Goal: Find specific page/section: Find specific page/section

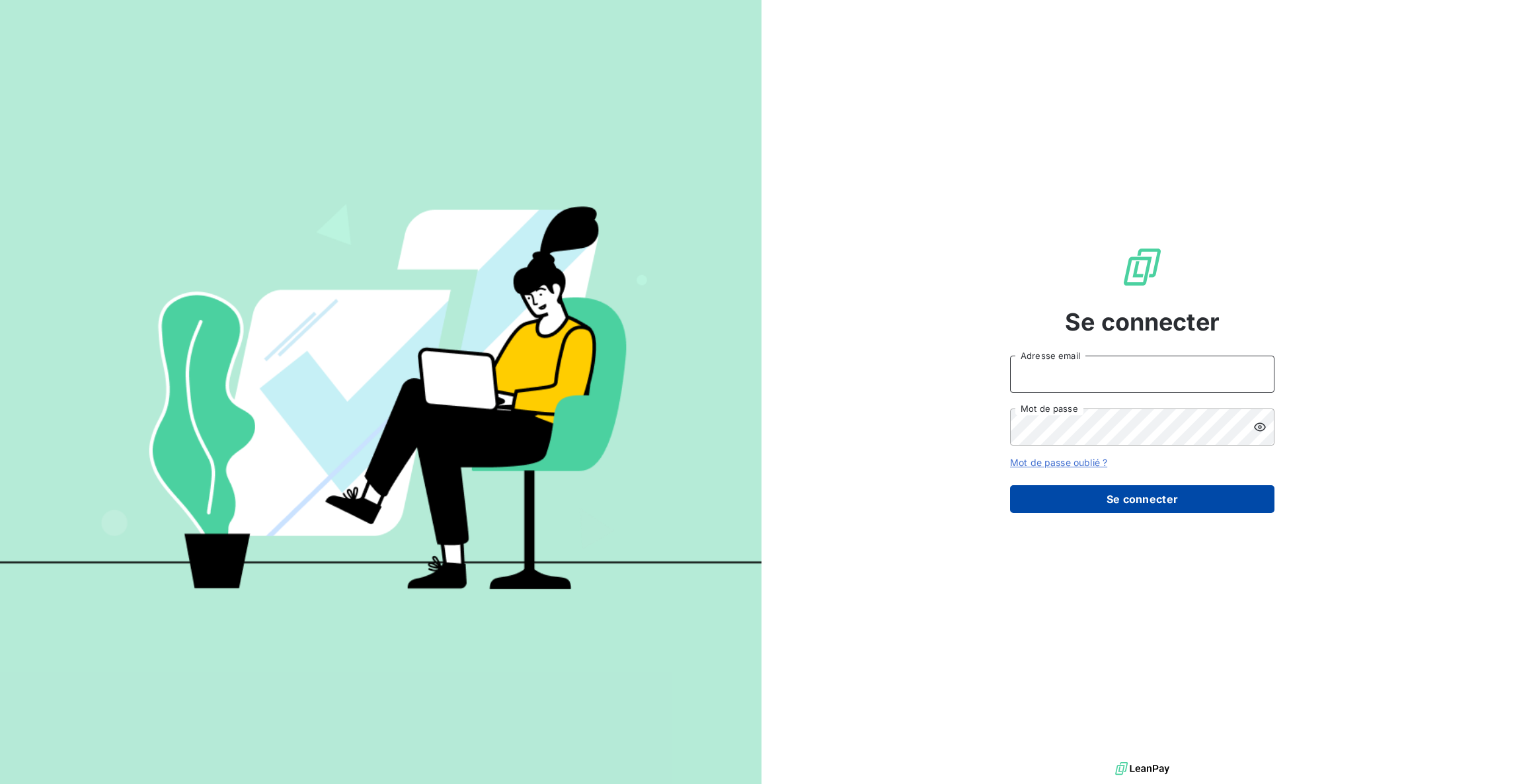
type input "xavier.ruez@met.com"
click at [1196, 497] on button "Se connecter" at bounding box center [1142, 499] width 265 height 28
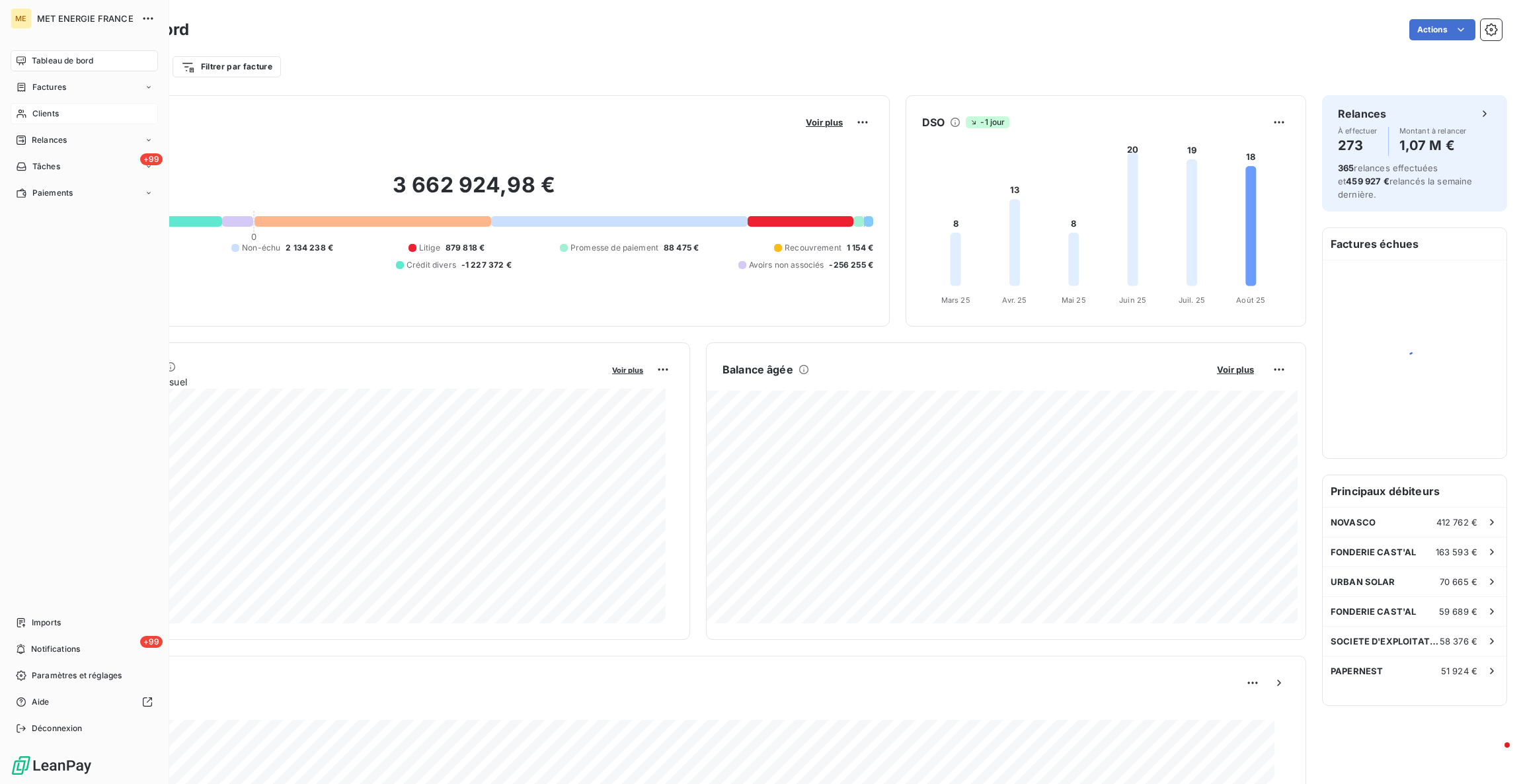
click at [41, 113] on span "Clients" at bounding box center [45, 113] width 26 height 12
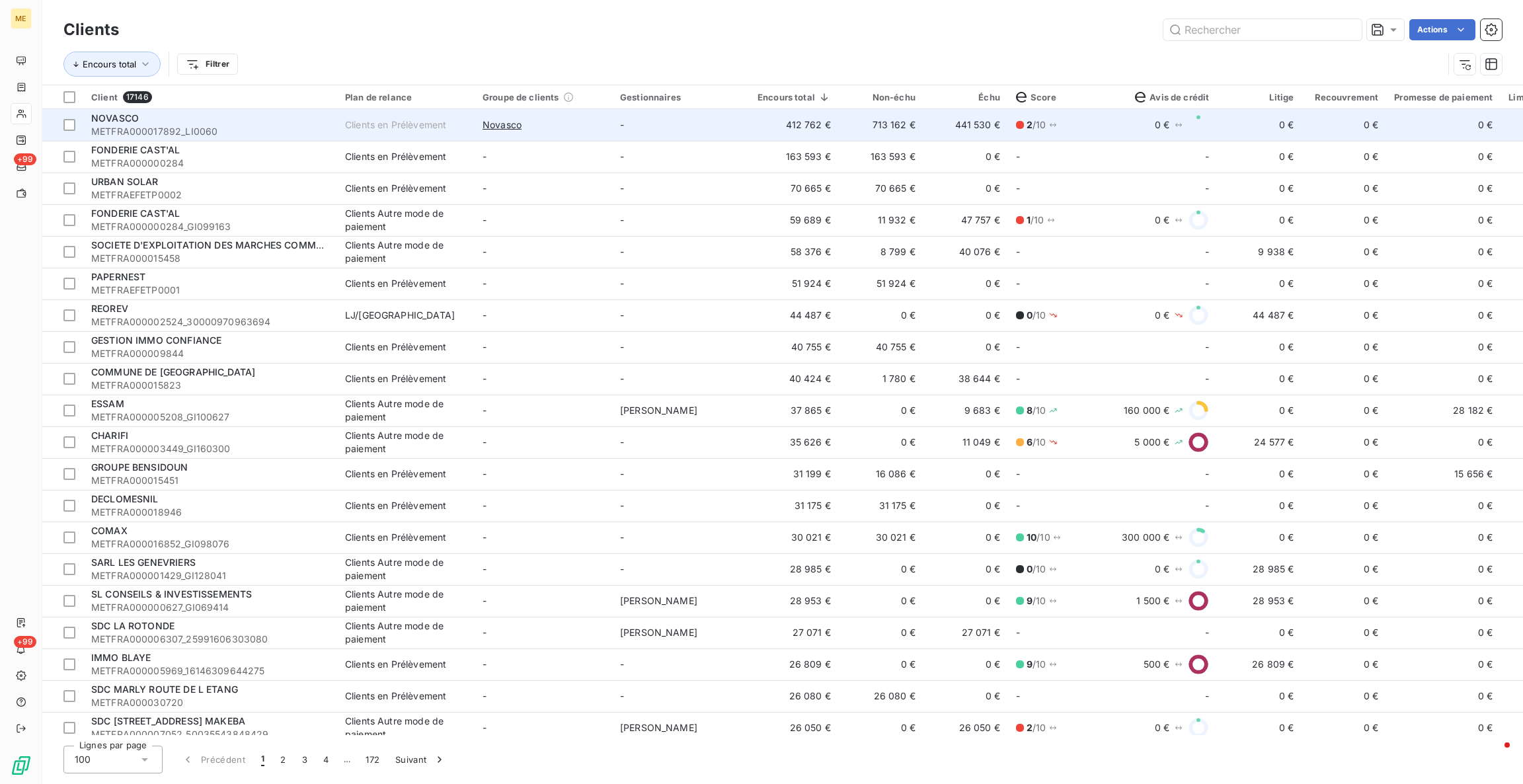
click at [626, 136] on td "-" at bounding box center [680, 124] width 138 height 32
